Goal: Task Accomplishment & Management: Use online tool/utility

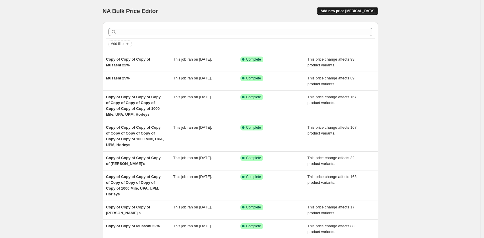
click at [349, 13] on span "Add new price [MEDICAL_DATA]" at bounding box center [348, 11] width 54 height 5
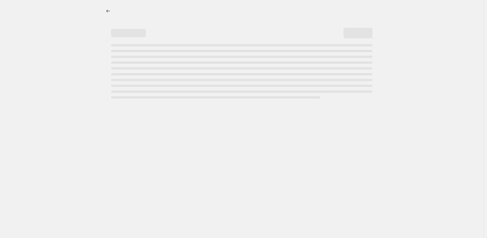
select select "percentage"
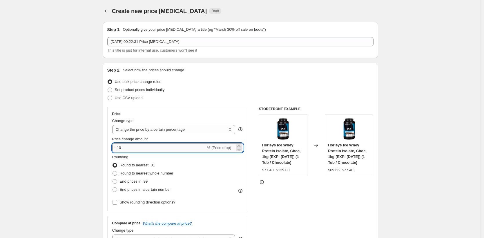
click at [140, 151] on input "-10" at bounding box center [159, 147] width 94 height 9
type input "-1"
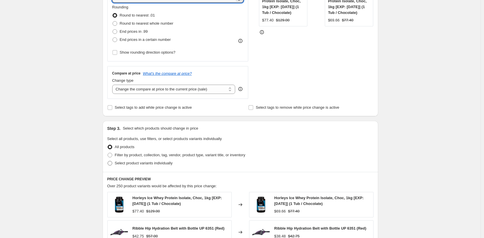
scroll to position [151, 0]
type input "-28"
click at [161, 155] on span "Filter by product, collection, tag, vendor, product type, variant title, or inv…" at bounding box center [180, 154] width 131 height 4
click at [108, 153] on input "Filter by product, collection, tag, vendor, product type, variant title, or inv…" at bounding box center [108, 152] width 0 height 0
radio input "true"
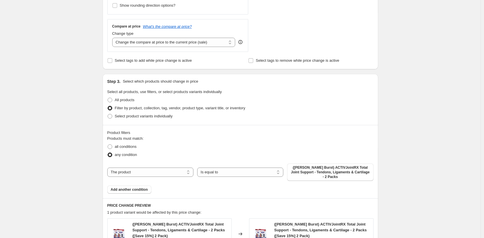
scroll to position [200, 0]
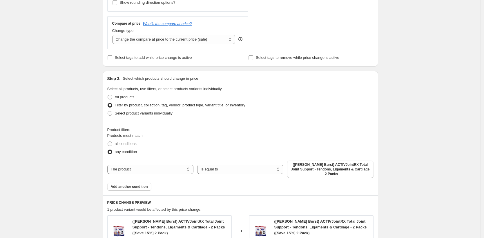
click at [174, 164] on div "The product The product's collection The product's tag The product's vendor The…" at bounding box center [240, 169] width 266 height 17
click at [173, 167] on select "The product The product's collection The product's tag The product's vendor The…" at bounding box center [150, 169] width 86 height 9
select select "collection"
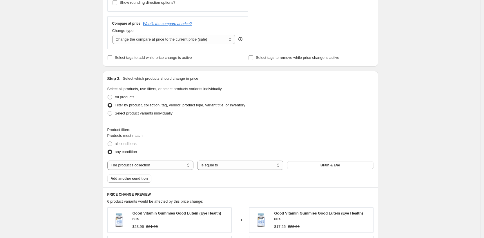
click at [324, 166] on span "Brain & Eye" at bounding box center [330, 165] width 19 height 5
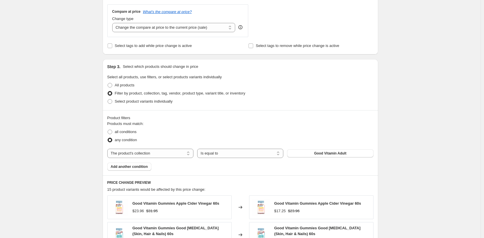
scroll to position [212, 0]
click at [144, 169] on button "Add another condition" at bounding box center [129, 166] width 44 height 8
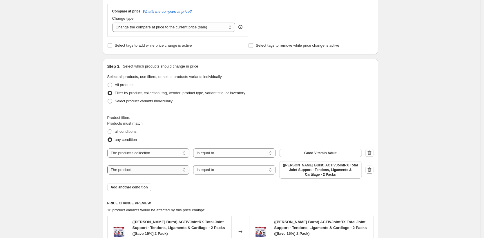
click at [173, 171] on select "The product The product's collection The product's tag The product's vendor The…" at bounding box center [148, 169] width 82 height 9
select select "collection"
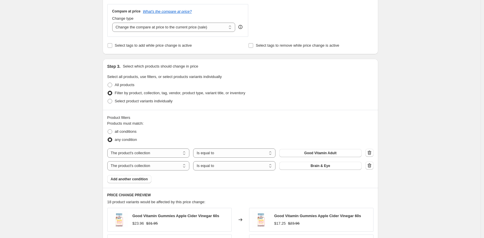
click at [344, 167] on button "Brain & Eye" at bounding box center [320, 166] width 82 height 8
click at [126, 181] on span "Add another condition" at bounding box center [129, 179] width 37 height 5
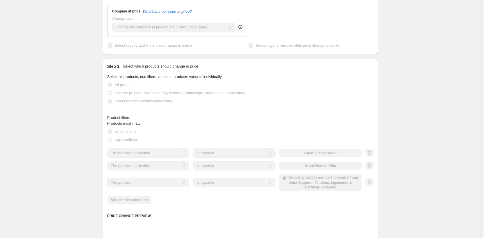
click at [153, 183] on select "The product The product's collection The product's tag The product's vendor The…" at bounding box center [148, 182] width 82 height 9
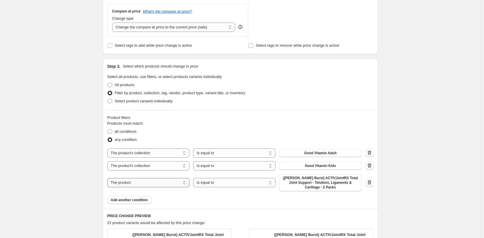
click at [153, 184] on select "The product The product's collection The product's tag The product's vendor The…" at bounding box center [148, 182] width 82 height 9
select select "collection"
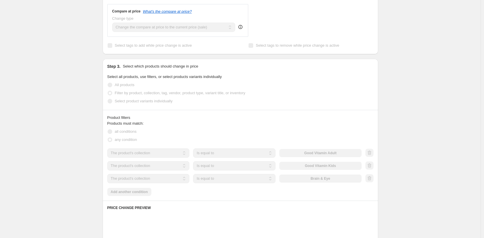
click at [335, 180] on div "The product The product's collection The product's tag The product's vendor The…" at bounding box center [234, 178] width 254 height 9
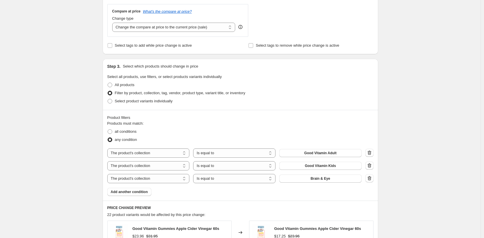
click at [335, 178] on button "Brain & Eye" at bounding box center [320, 179] width 82 height 8
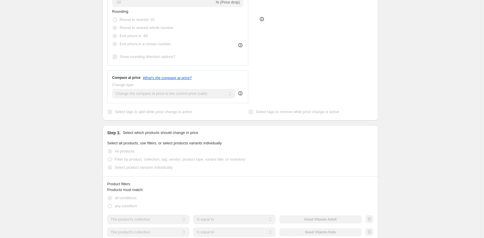
scroll to position [86, 0]
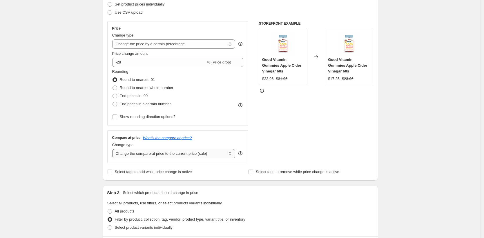
click at [162, 152] on select "Change the compare at price to the current price (sale) Change the compare at p…" at bounding box center [173, 153] width 123 height 9
select select "no_change"
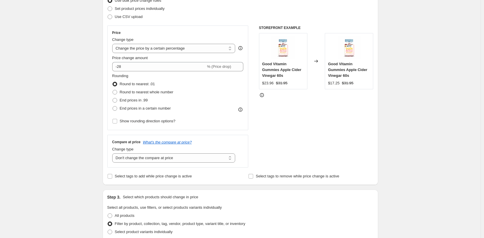
scroll to position [78, 0]
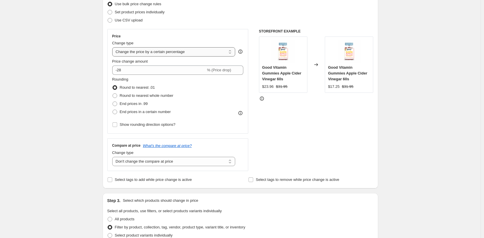
click at [164, 52] on select "Change the price to a certain amount Change the price by a certain amount Chang…" at bounding box center [173, 51] width 123 height 9
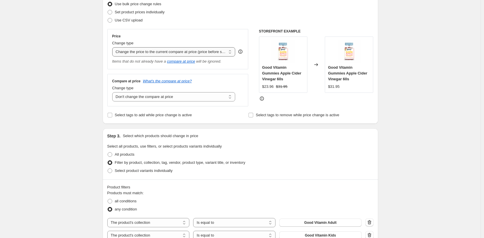
click at [182, 53] on select "Change the price to a certain amount Change the price by a certain amount Chang…" at bounding box center [173, 51] width 123 height 9
select select "pcap"
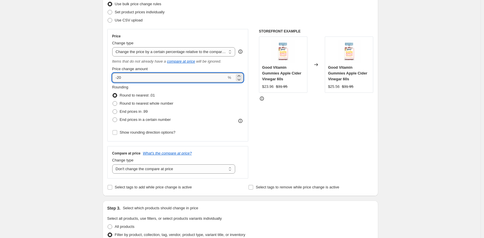
click at [160, 82] on input "-20" at bounding box center [169, 77] width 115 height 9
type input "-28"
click at [337, 118] on div "STOREFRONT EXAMPLE Good Vitamin Gummies Apple Cider Vinegar 60s $23.96 $31.95 C…" at bounding box center [316, 104] width 115 height 150
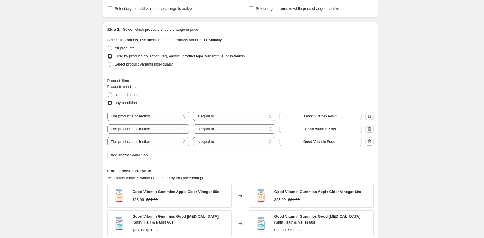
scroll to position [448, 0]
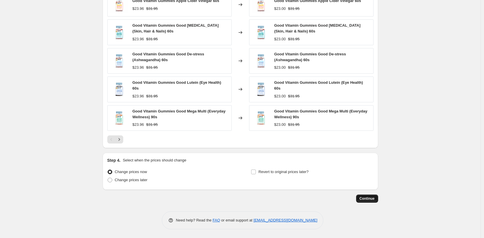
click at [368, 199] on span "Continue" at bounding box center [367, 198] width 15 height 5
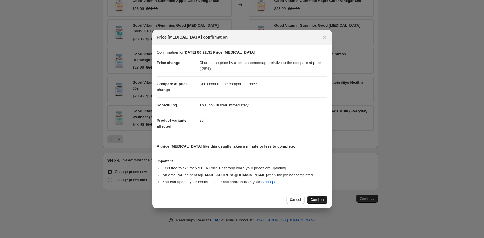
click at [314, 200] on span "Confirm" at bounding box center [317, 200] width 13 height 5
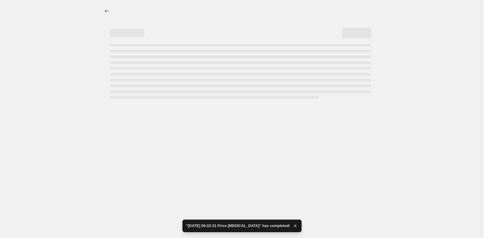
select select "pcap"
select select "no_change"
select select "collection"
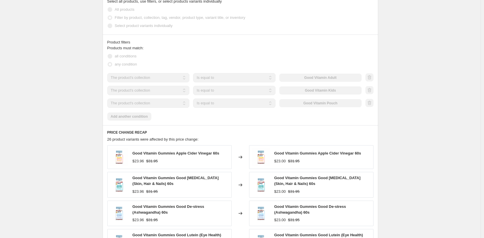
scroll to position [177, 0]
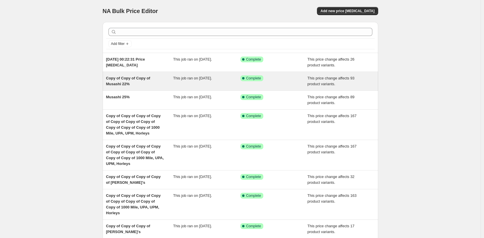
click at [218, 84] on div "This job ran on [DATE]." at bounding box center [206, 81] width 67 height 12
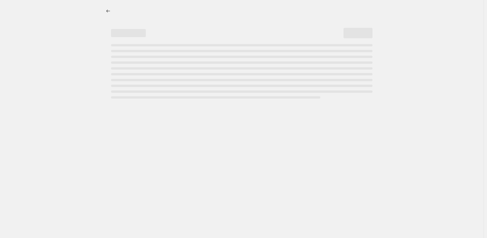
select select "pcap"
select select "no_change"
select select "collection"
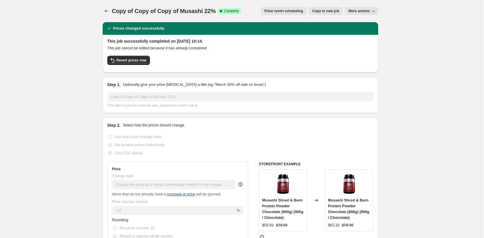
click at [330, 12] on span "Copy to new job" at bounding box center [325, 11] width 27 height 5
select select "pcap"
select select "no_change"
select select "collection"
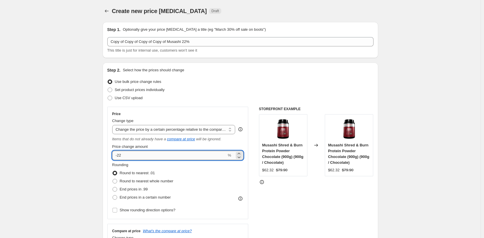
click at [189, 156] on input "-22" at bounding box center [169, 155] width 115 height 9
type input "-25"
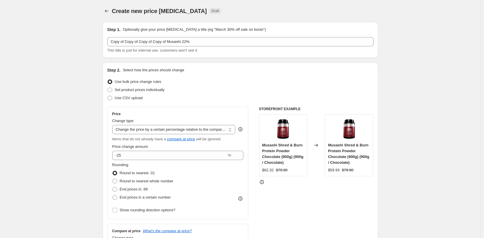
click at [290, 195] on div "STOREFRONT EXAMPLE Musashi Shred & Burn Protein Powder Chocolate (900g) (900g /…" at bounding box center [316, 182] width 115 height 150
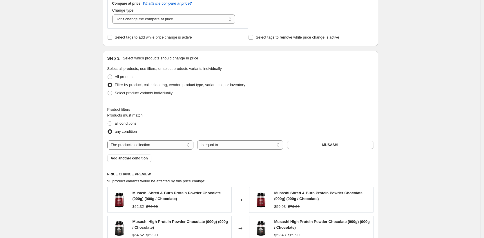
scroll to position [412, 0]
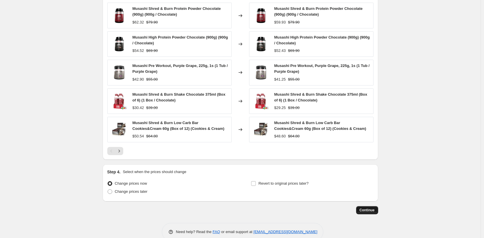
click at [367, 212] on span "Continue" at bounding box center [367, 210] width 15 height 5
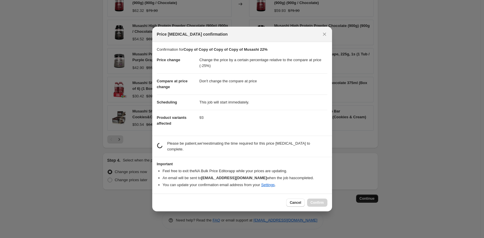
scroll to position [0, 0]
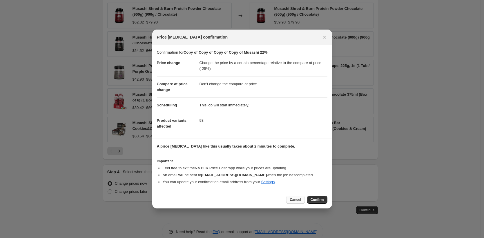
click at [297, 199] on span "Cancel" at bounding box center [295, 200] width 11 height 5
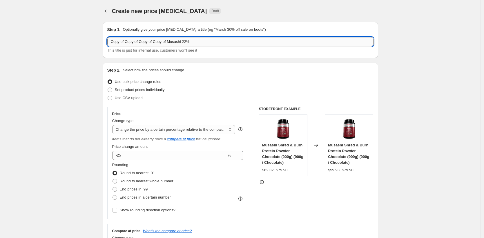
click at [188, 45] on input "Copy of Copy of Copy of Copy of Musashi 22%" at bounding box center [240, 41] width 266 height 9
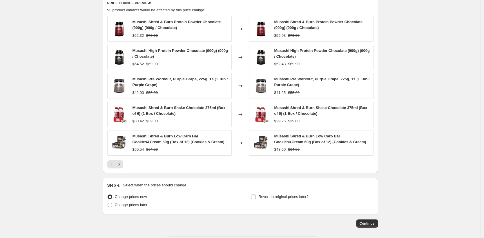
scroll to position [424, 0]
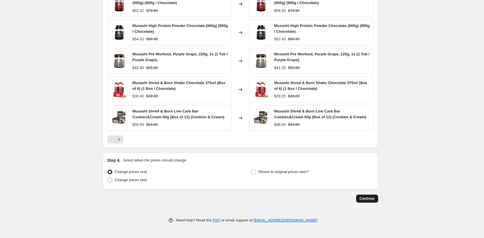
type input "Musashi 25%"
click at [368, 198] on span "Continue" at bounding box center [367, 198] width 15 height 5
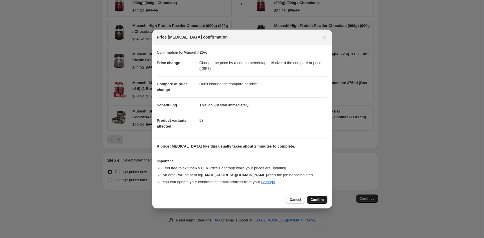
click at [321, 199] on span "Confirm" at bounding box center [317, 200] width 13 height 5
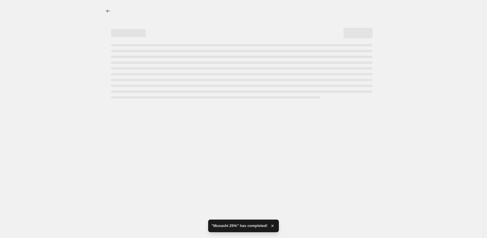
select select "pcap"
select select "no_change"
select select "collection"
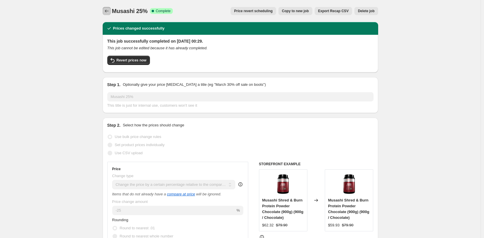
click at [110, 10] on icon "Price change jobs" at bounding box center [107, 11] width 6 height 6
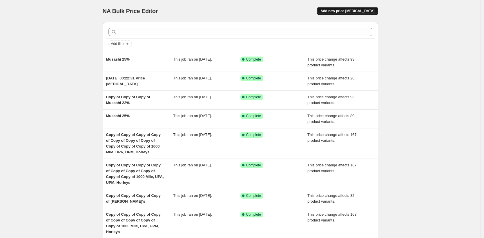
click at [358, 10] on span "Add new price [MEDICAL_DATA]" at bounding box center [348, 11] width 54 height 5
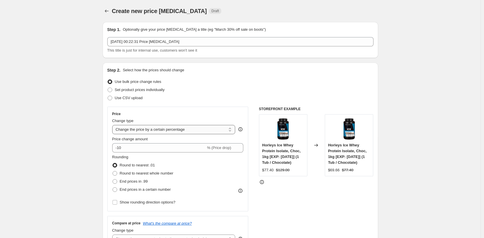
click at [188, 131] on select "Change the price to a certain amount Change the price by a certain amount Chang…" at bounding box center [173, 129] width 123 height 9
select select "pcap"
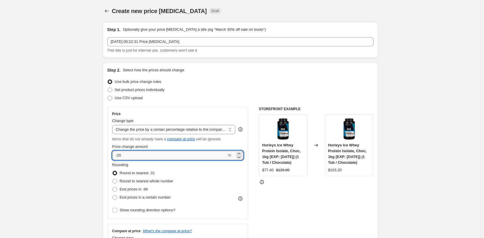
click at [181, 153] on input "-20" at bounding box center [169, 155] width 115 height 9
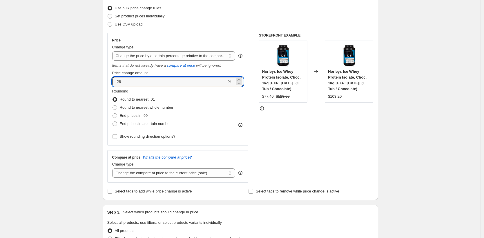
scroll to position [77, 0]
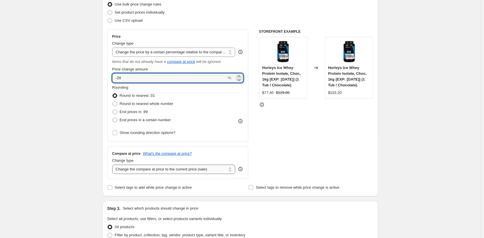
type input "-28"
click at [191, 171] on select "Change the compare at price to the current price (sale) Change the compare at p…" at bounding box center [173, 169] width 123 height 9
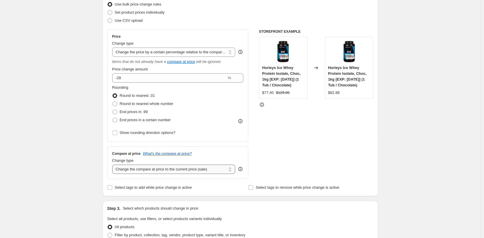
select select "no_change"
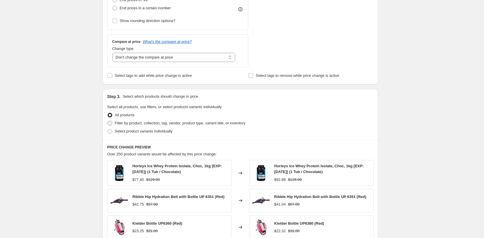
click at [160, 124] on span "Filter by product, collection, tag, vendor, product type, variant title, or inv…" at bounding box center [180, 123] width 131 height 4
click at [108, 121] on input "Filter by product, collection, tag, vendor, product type, variant title, or inv…" at bounding box center [108, 121] width 0 height 0
radio input "true"
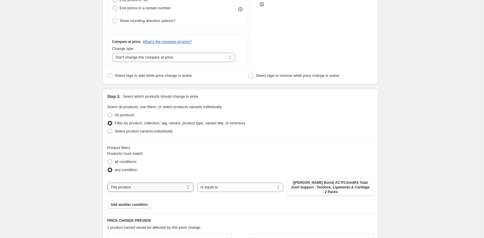
click at [174, 185] on select "The product The product's collection The product's tag The product's vendor The…" at bounding box center [150, 187] width 86 height 9
select select "collection"
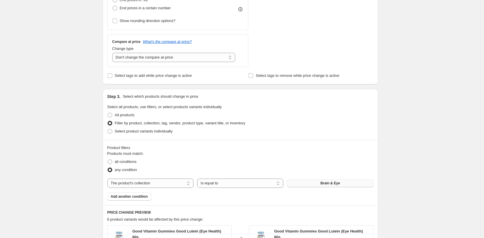
click at [318, 183] on button "Brain & Eye" at bounding box center [330, 183] width 86 height 8
click at [146, 196] on span "Add another condition" at bounding box center [129, 196] width 37 height 5
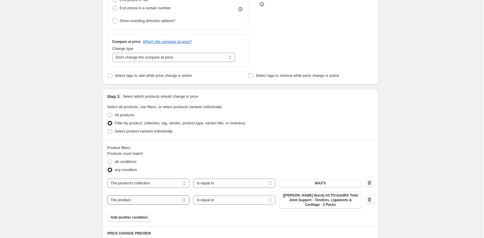
click at [158, 199] on select "The product The product's collection The product's tag The product's vendor The…" at bounding box center [148, 200] width 82 height 9
select select "collection"
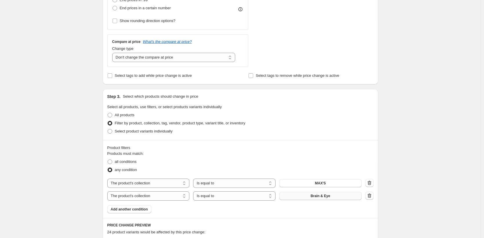
click at [334, 196] on button "Brain & Eye" at bounding box center [320, 196] width 82 height 8
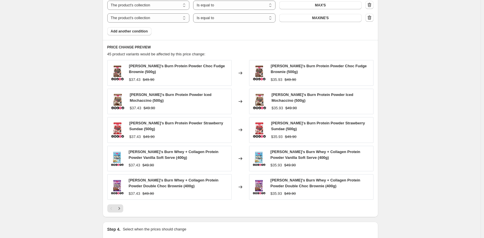
scroll to position [388, 0]
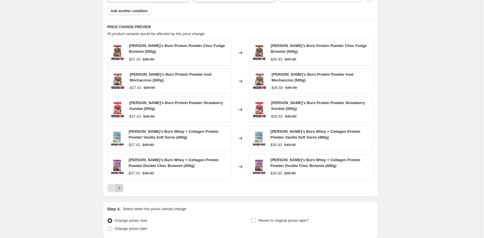
click at [122, 190] on icon "Next" at bounding box center [119, 188] width 6 height 6
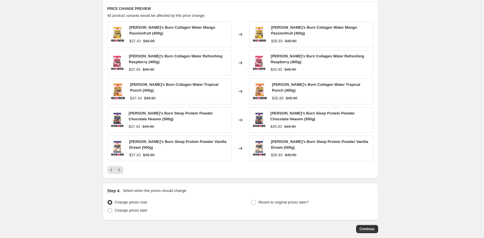
scroll to position [437, 0]
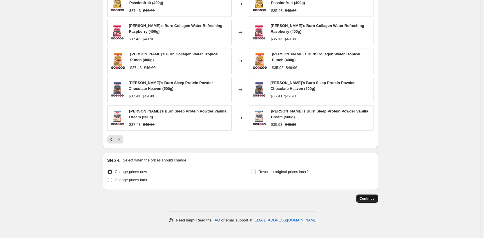
click at [370, 200] on span "Continue" at bounding box center [367, 198] width 15 height 5
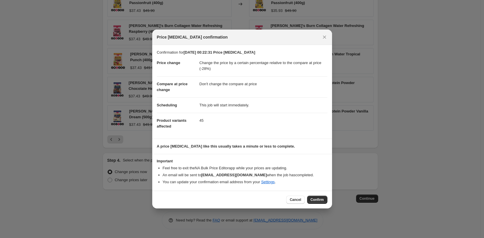
click at [312, 201] on span "Confirm" at bounding box center [317, 200] width 13 height 5
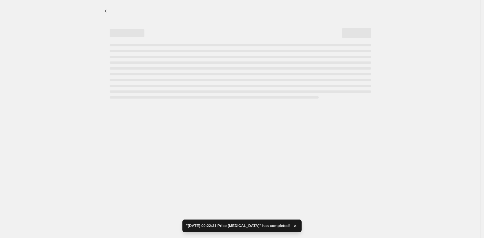
select select "pcap"
select select "no_change"
select select "collection"
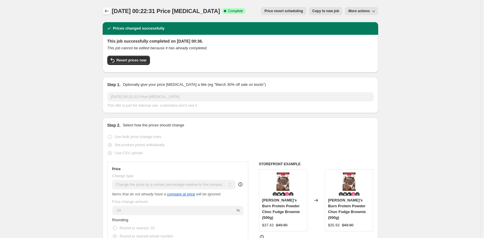
click at [109, 11] on icon "Price change jobs" at bounding box center [107, 11] width 6 height 6
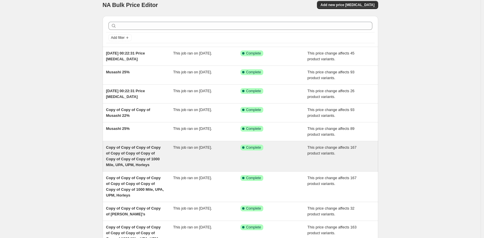
scroll to position [7, 0]
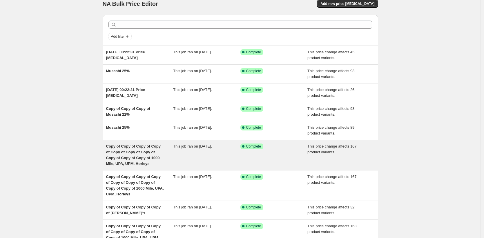
click at [146, 156] on span "Copy of Copy of Copy of Copy of Copy of Copy of Copy of Copy of Copy of Copy of…" at bounding box center [133, 155] width 55 height 22
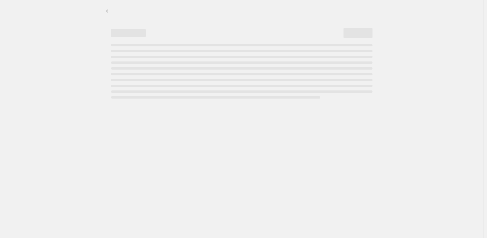
select select "pcap"
select select "no_change"
select select "collection"
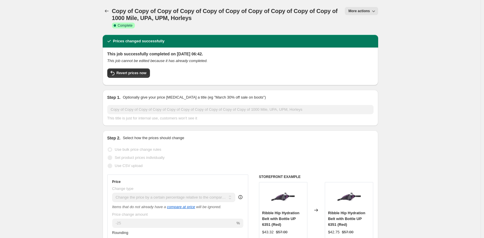
click at [369, 12] on span "More actions" at bounding box center [358, 11] width 21 height 5
click at [366, 32] on span "Copy to new job" at bounding box center [363, 33] width 27 height 4
select select "pcap"
select select "no_change"
select select "collection"
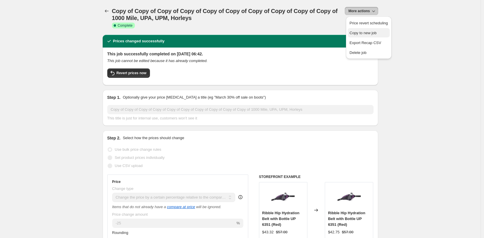
select select "collection"
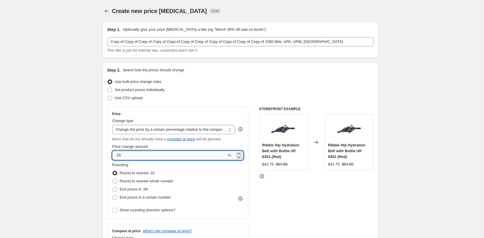
click at [196, 156] on input "-25" at bounding box center [169, 155] width 115 height 9
type input "-2"
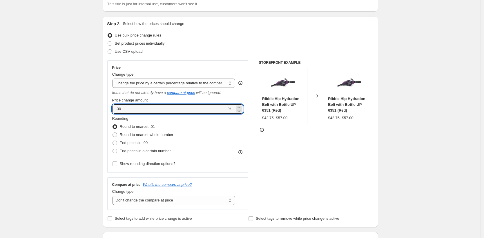
scroll to position [47, 0]
type input "-30"
click at [266, 161] on div "STOREFRONT EXAMPLE Ribble Hip Hydration Belt with Bottle UP 6351 (Red) $42.75 $…" at bounding box center [316, 135] width 115 height 150
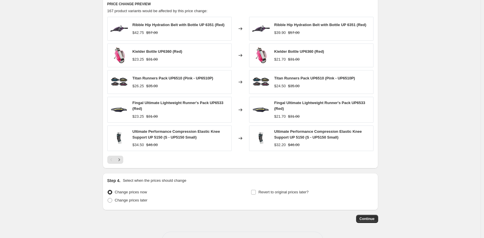
scroll to position [431, 0]
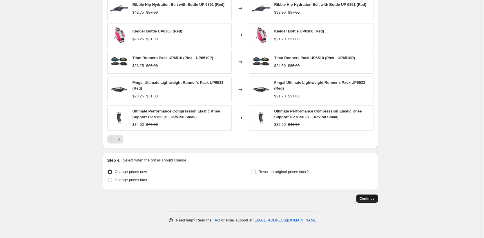
click at [365, 197] on span "Continue" at bounding box center [367, 198] width 15 height 5
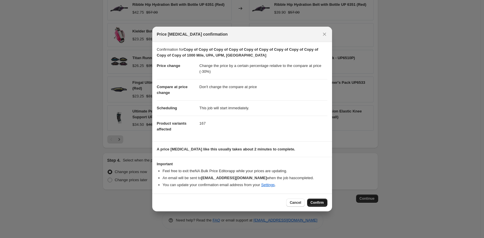
click at [320, 200] on button "Confirm" at bounding box center [317, 203] width 20 height 8
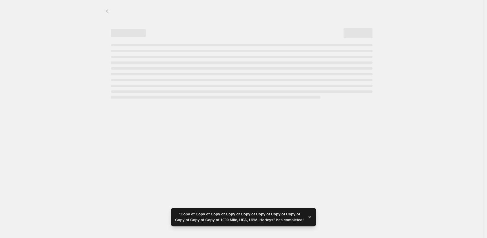
select select "pcap"
select select "no_change"
select select "collection"
